Goal: Transaction & Acquisition: Purchase product/service

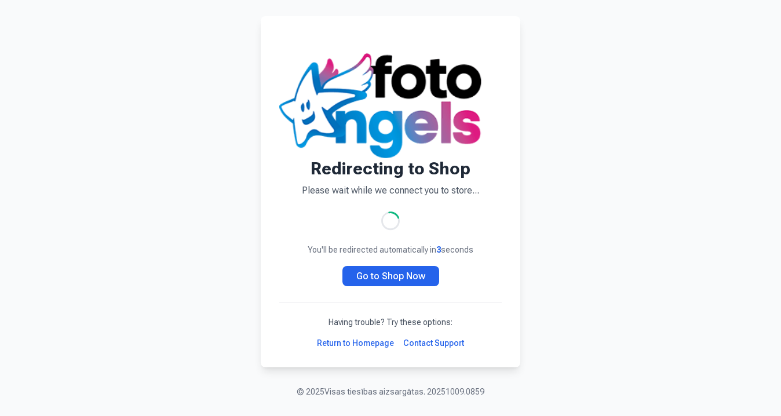
click at [372, 275] on link "Go to Shop Now" at bounding box center [391, 276] width 97 height 20
click at [367, 281] on link "Go to Shop Now" at bounding box center [391, 276] width 97 height 20
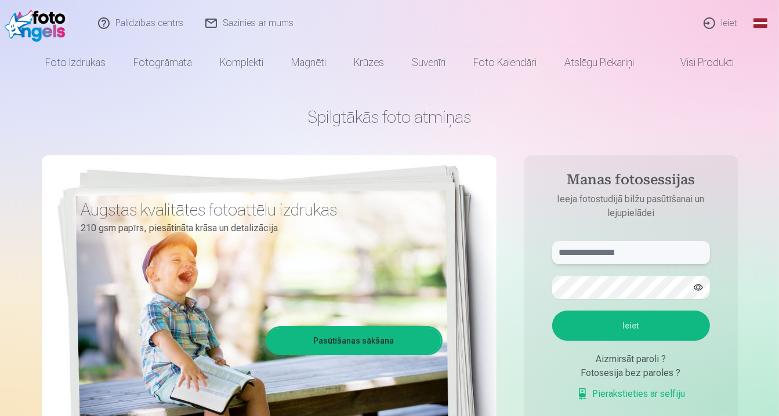
click at [656, 242] on input "text" at bounding box center [631, 252] width 158 height 23
type input "**********"
click at [626, 334] on button "Ieiet" at bounding box center [631, 326] width 158 height 30
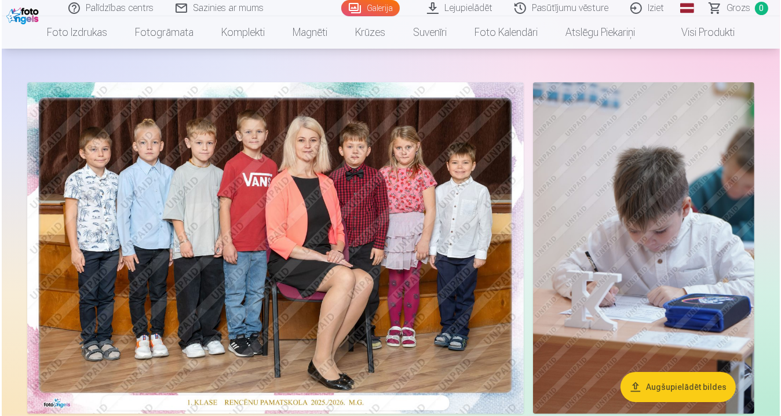
scroll to position [46, 0]
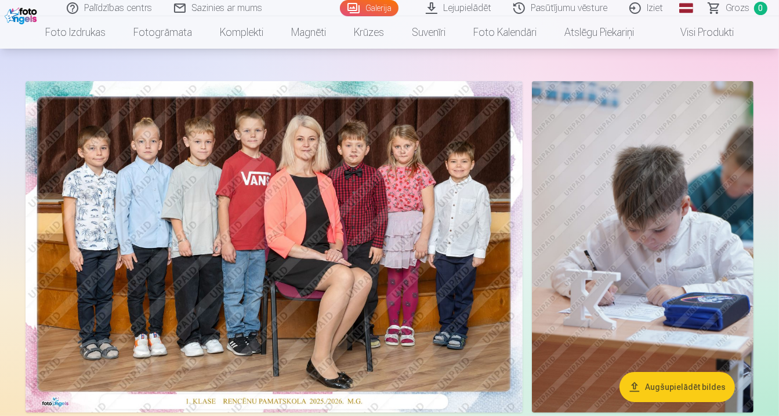
click at [467, 179] on img at bounding box center [274, 247] width 497 height 332
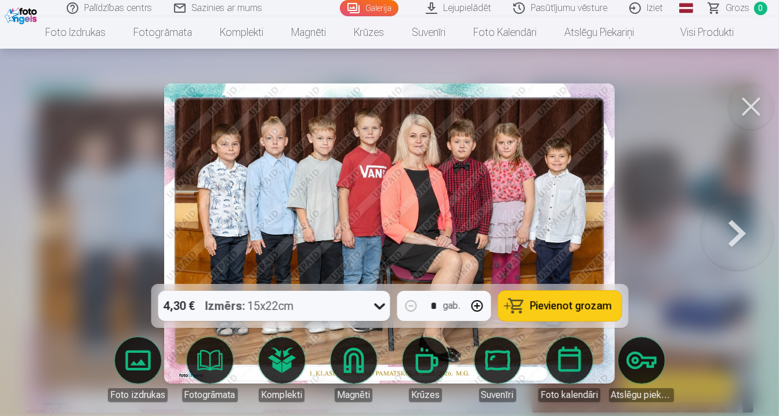
click at [467, 179] on img at bounding box center [389, 233] width 450 height 300
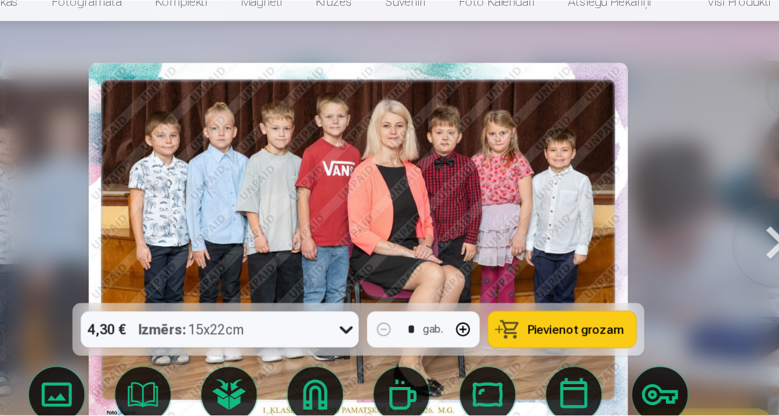
scroll to position [46, 0]
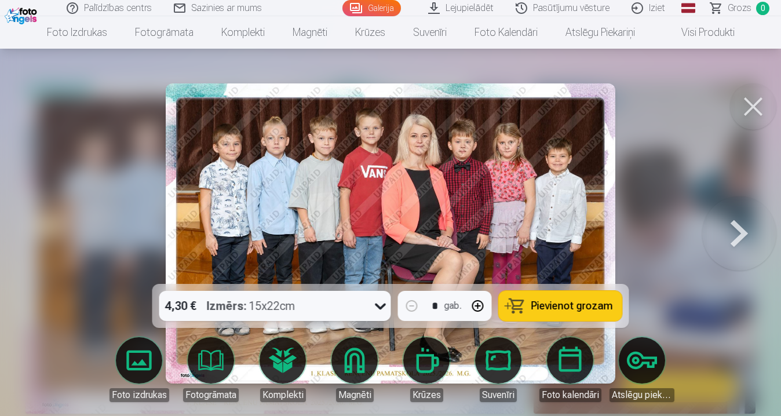
click at [735, 238] on button at bounding box center [740, 234] width 74 height 78
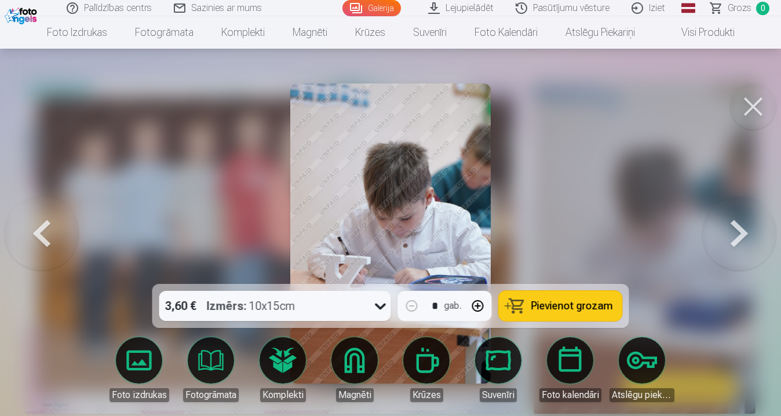
click at [617, 209] on div at bounding box center [390, 208] width 781 height 416
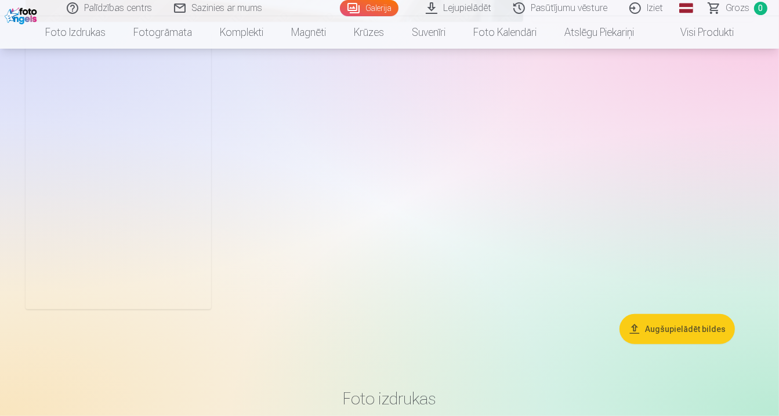
scroll to position [4406, 0]
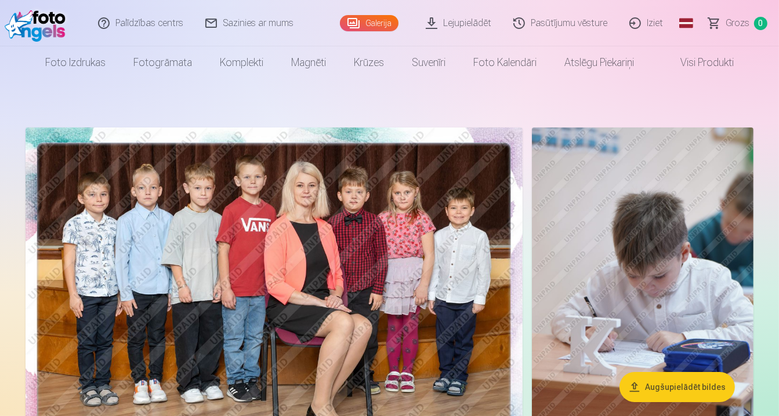
click at [290, 216] on img at bounding box center [274, 294] width 497 height 332
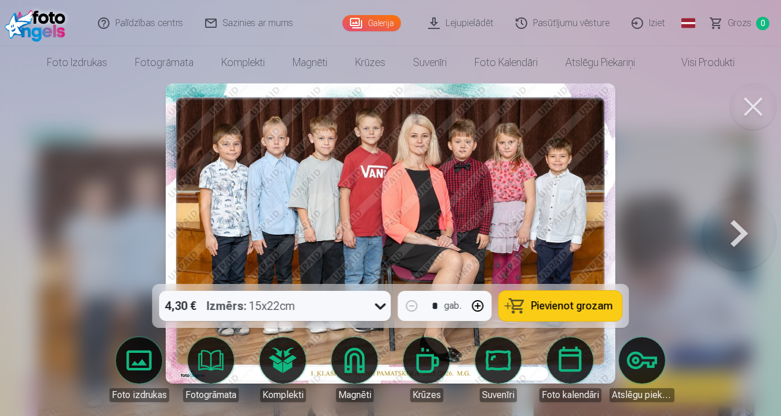
click at [540, 315] on button "Pievienot grozam" at bounding box center [560, 306] width 123 height 30
click at [756, 253] on button at bounding box center [740, 234] width 74 height 78
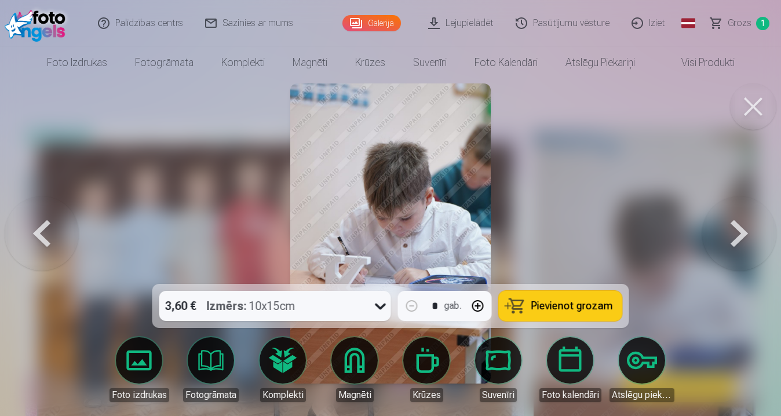
click at [750, 221] on button at bounding box center [740, 234] width 74 height 78
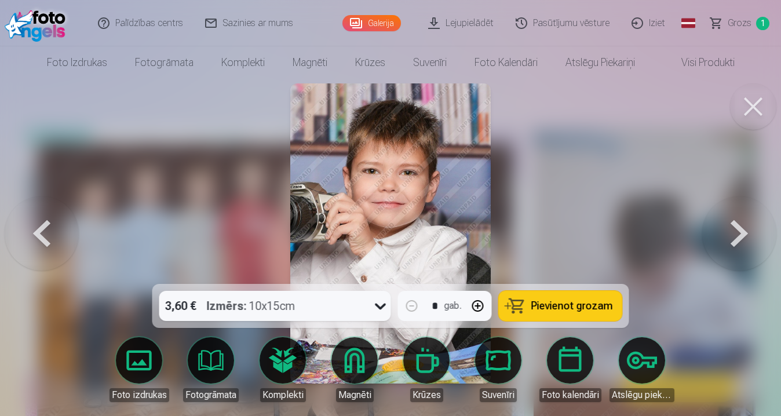
click at [548, 310] on span "Pievienot grozam" at bounding box center [573, 306] width 82 height 10
click at [737, 242] on button at bounding box center [740, 234] width 74 height 78
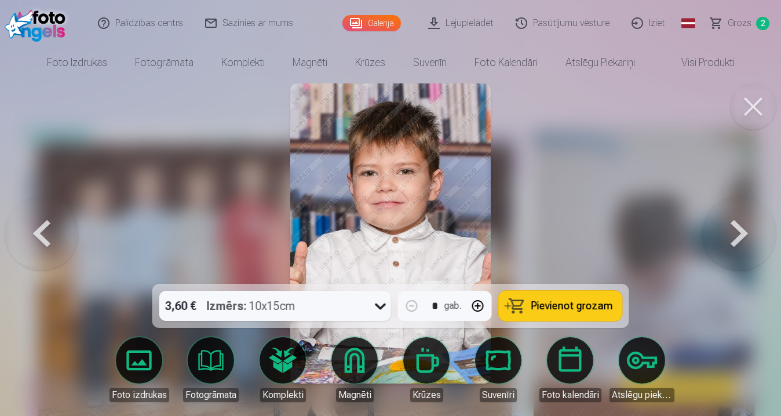
click at [586, 309] on span "Pievienot grozam" at bounding box center [573, 306] width 82 height 10
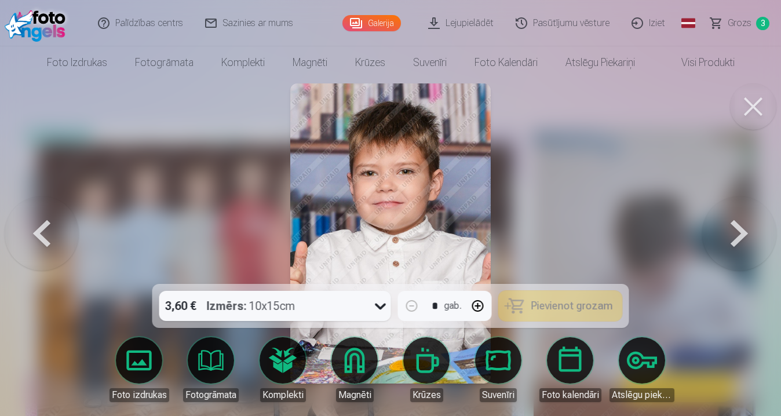
click at [740, 245] on button at bounding box center [740, 234] width 74 height 78
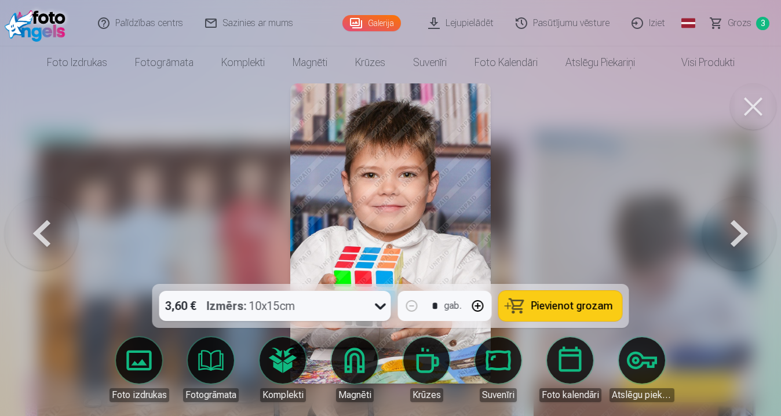
click at [586, 320] on button "Pievienot grozam" at bounding box center [560, 306] width 123 height 30
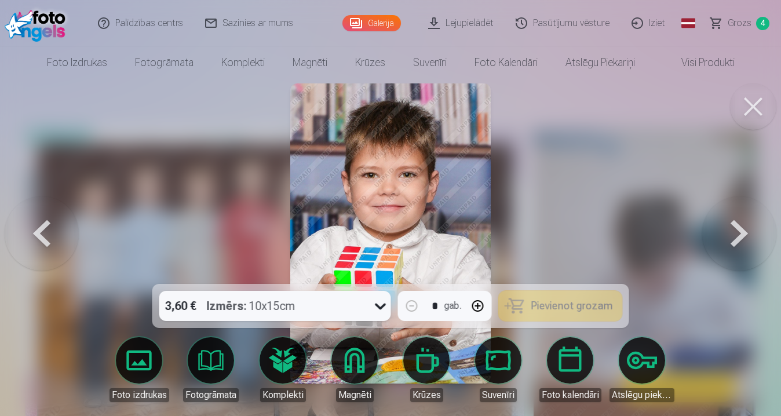
click at [769, 248] on button at bounding box center [740, 234] width 74 height 78
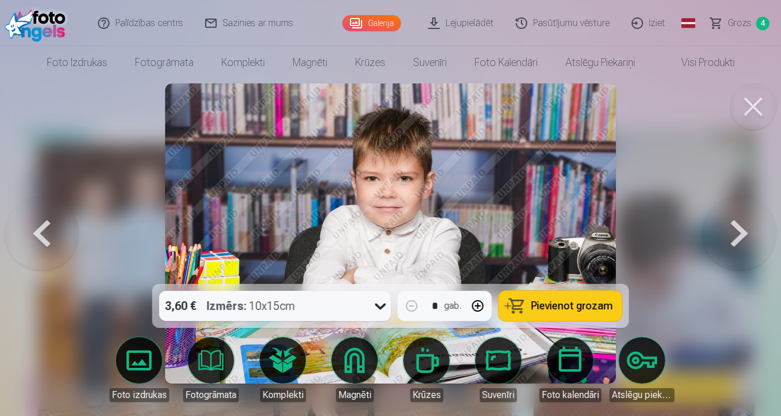
click at [606, 301] on span "Pievienot grozam" at bounding box center [573, 306] width 82 height 10
click at [739, 26] on span "Grozs" at bounding box center [740, 23] width 24 height 14
